Goal: Information Seeking & Learning: Learn about a topic

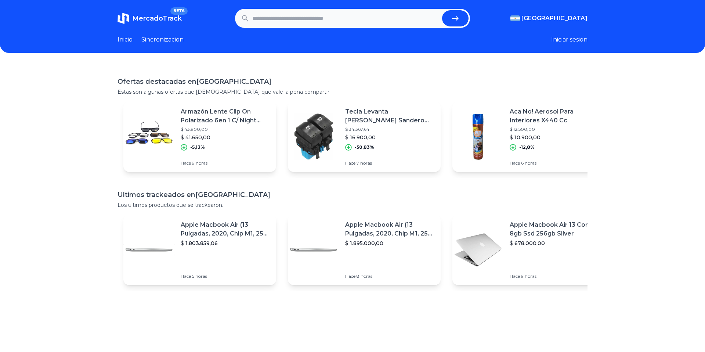
click at [650, 220] on div "Ofertas destacadas en [GEOGRAPHIC_DATA] Estas son algunas ofertas que [DEMOGRAP…" at bounding box center [352, 241] width 705 height 352
click at [152, 18] on span "MercadoTrack" at bounding box center [157, 18] width 50 height 8
click at [566, 35] on header "MercadoTrack BETA [GEOGRAPHIC_DATA] [GEOGRAPHIC_DATA] [GEOGRAPHIC_DATA] [GEOGRA…" at bounding box center [352, 26] width 705 height 53
click at [575, 39] on button "Iniciar sesion" at bounding box center [569, 39] width 36 height 9
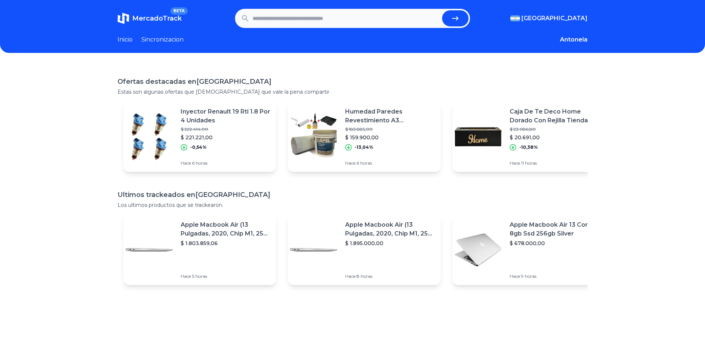
drag, startPoint x: 126, startPoint y: 39, endPoint x: 130, endPoint y: 39, distance: 3.7
click at [126, 39] on link "Inicio" at bounding box center [125, 39] width 15 height 9
click at [311, 19] on input "text" at bounding box center [346, 18] width 187 height 16
type input "********"
click at [442, 10] on button "submit" at bounding box center [455, 18] width 26 height 16
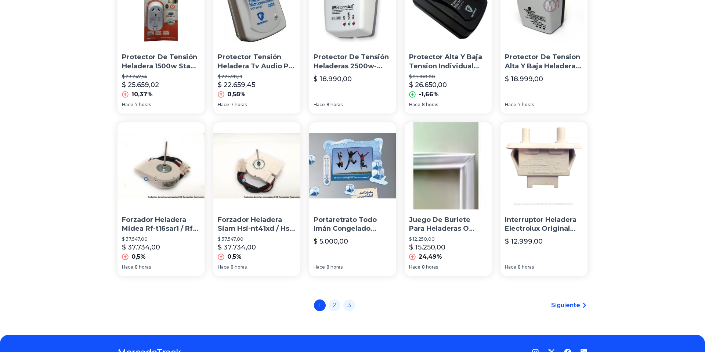
scroll to position [480, 0]
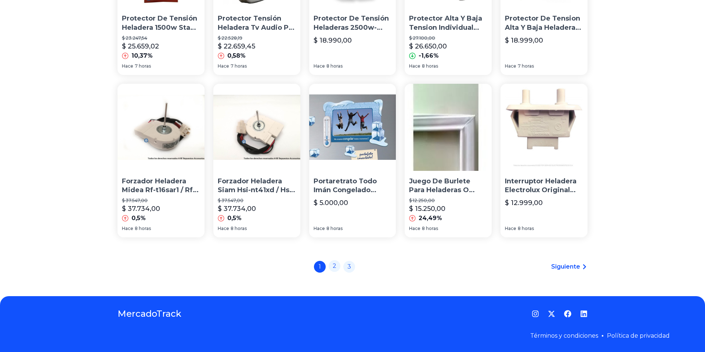
click at [332, 265] on link "2" at bounding box center [335, 266] width 12 height 12
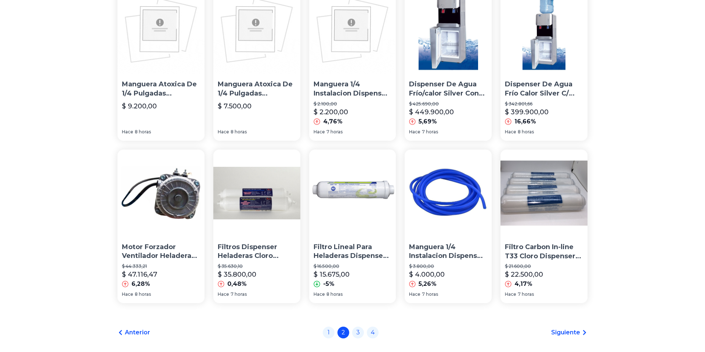
scroll to position [480, 0]
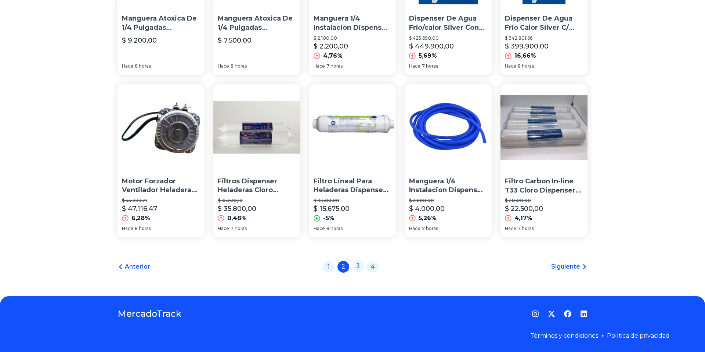
click at [356, 268] on link "3" at bounding box center [358, 266] width 12 height 12
